Goal: Transaction & Acquisition: Purchase product/service

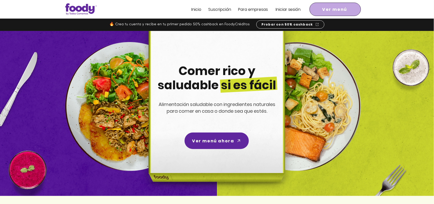
click at [316, 8] on span "Ver menú" at bounding box center [335, 9] width 49 height 11
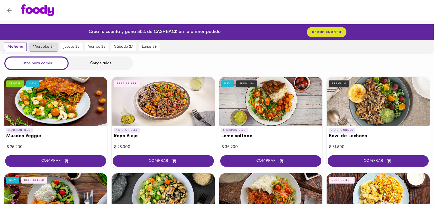
click at [44, 43] on button "miércoles 24" at bounding box center [44, 46] width 28 height 9
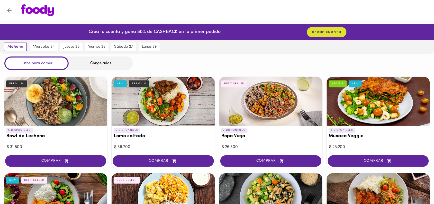
click at [94, 62] on div "Congelados" at bounding box center [101, 63] width 64 height 14
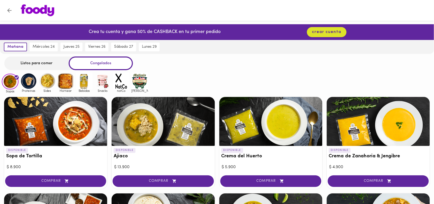
click at [26, 85] on img at bounding box center [28, 81] width 17 height 17
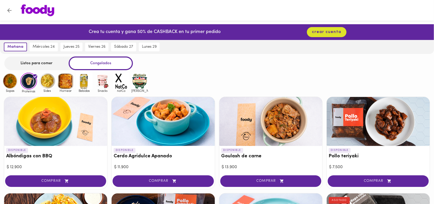
click at [48, 83] on img at bounding box center [47, 81] width 17 height 17
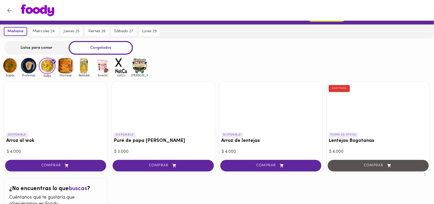
scroll to position [15, 0]
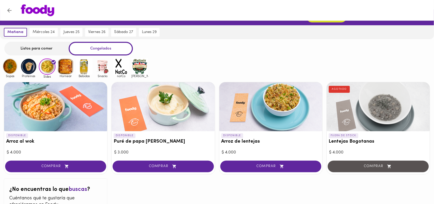
click at [28, 66] on img at bounding box center [28, 66] width 17 height 17
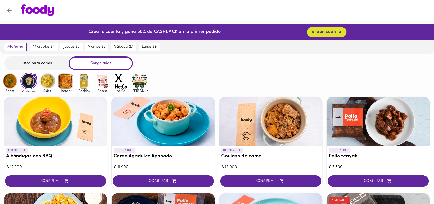
click at [7, 84] on img at bounding box center [10, 81] width 17 height 17
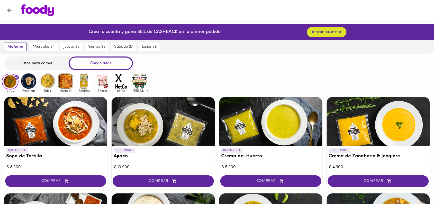
click at [50, 81] on img at bounding box center [47, 81] width 17 height 17
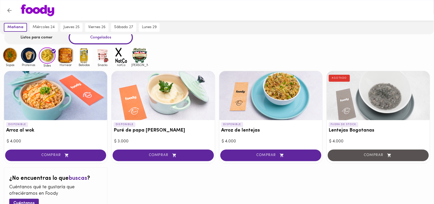
scroll to position [64, 0]
